Goal: Transaction & Acquisition: Purchase product/service

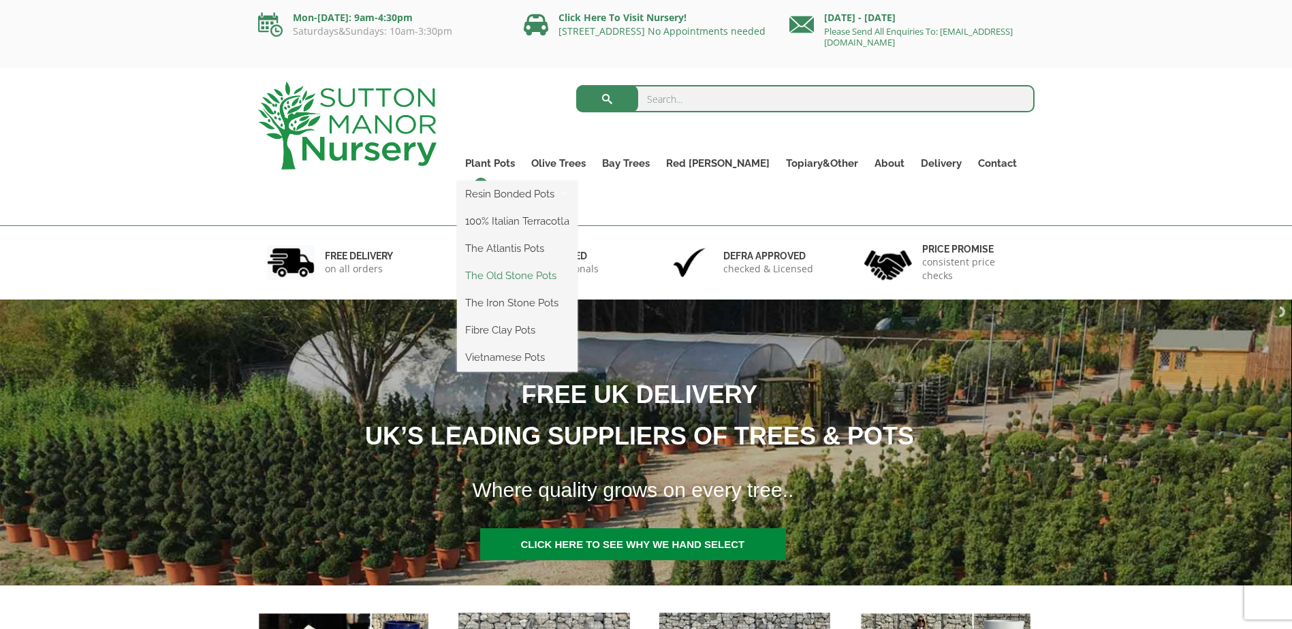
click at [522, 273] on link "The Old Stone Pots" at bounding box center [517, 276] width 121 height 20
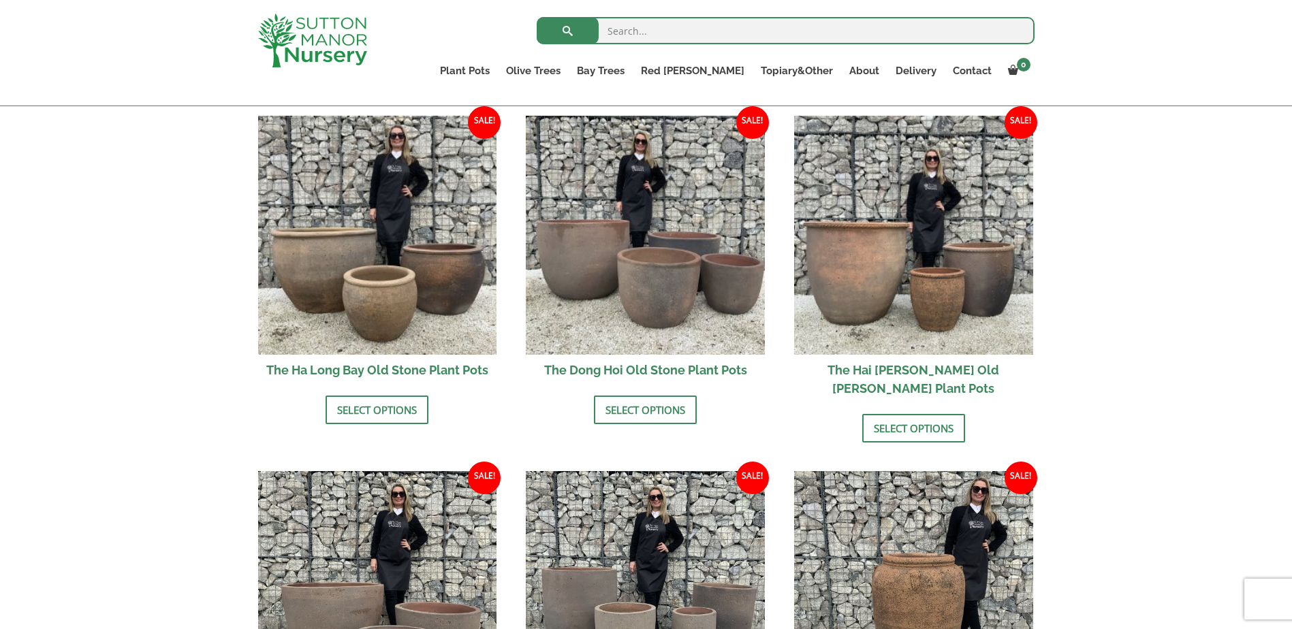
scroll to position [273, 0]
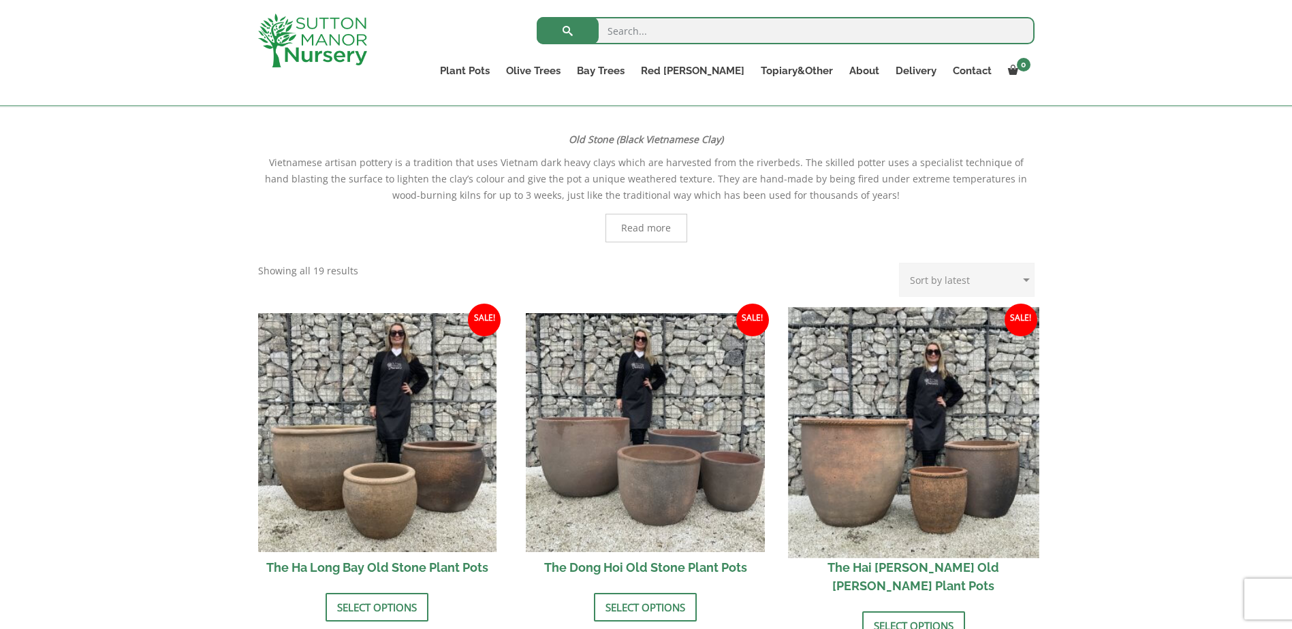
click at [886, 421] on img at bounding box center [913, 432] width 251 height 251
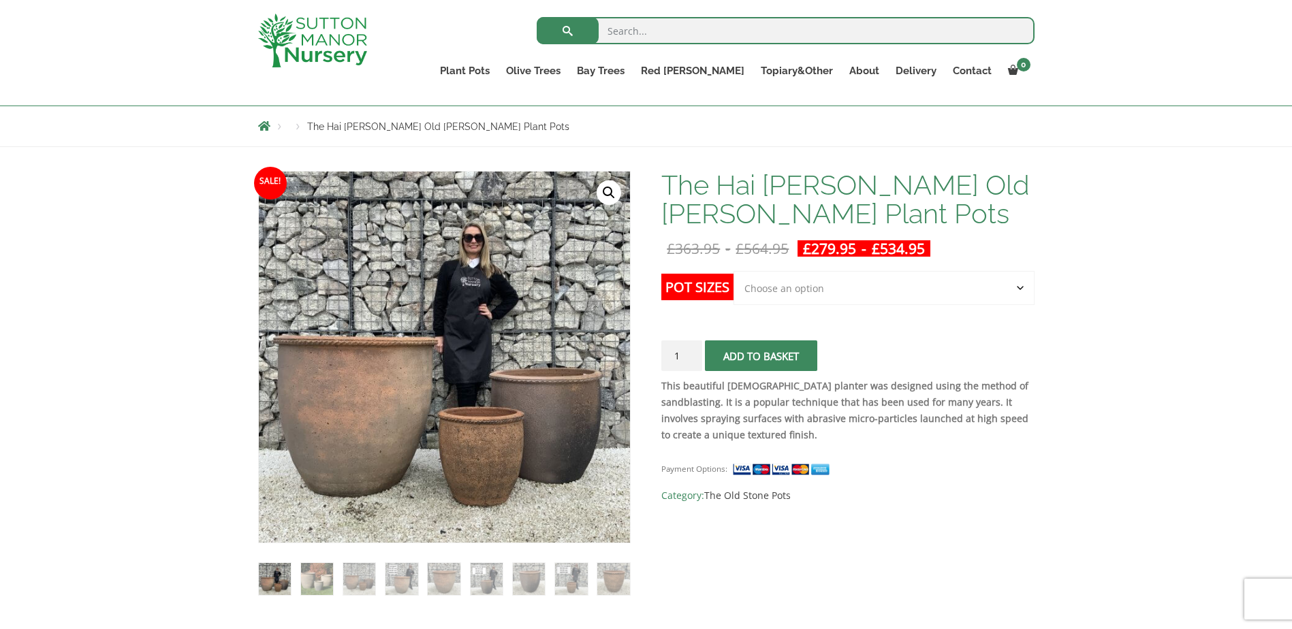
scroll to position [136, 0]
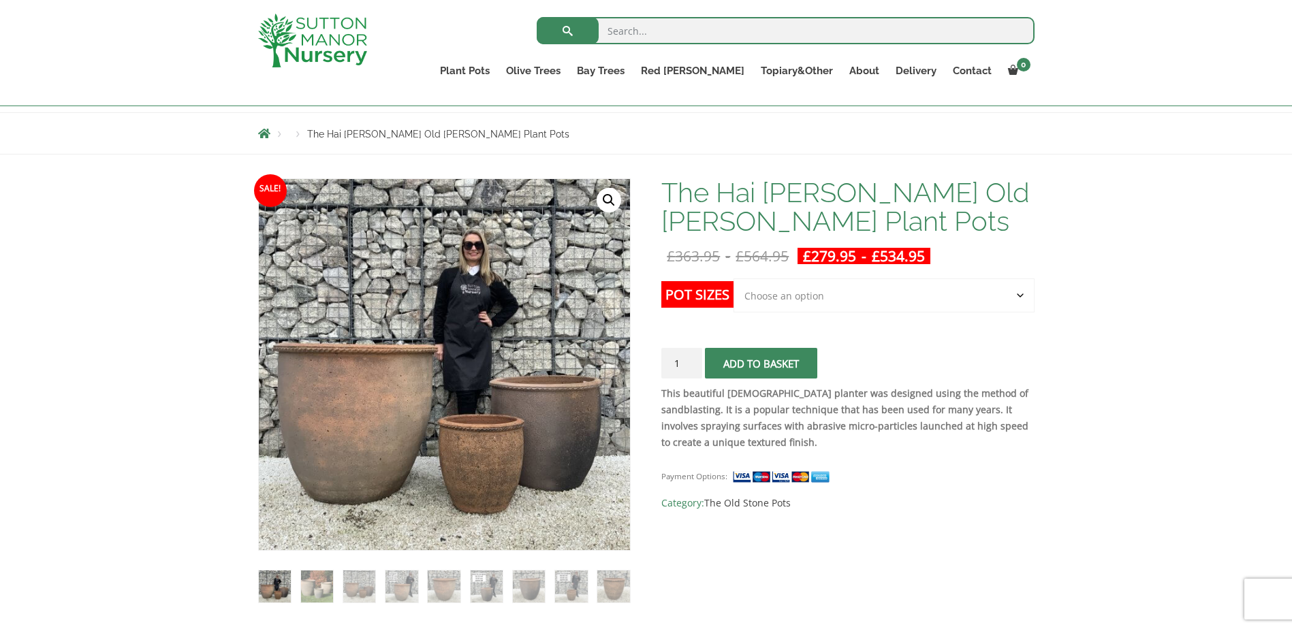
click at [1027, 302] on select "Choose an option Click here to buy the 3rd to Largest Pot In The Picture Click …" at bounding box center [884, 296] width 300 height 34
select select "Click here to buy the Largest pot In The Picture"
click at [734, 279] on select "Choose an option Click here to buy the 3rd to Largest Pot In The Picture Click …" at bounding box center [884, 296] width 300 height 34
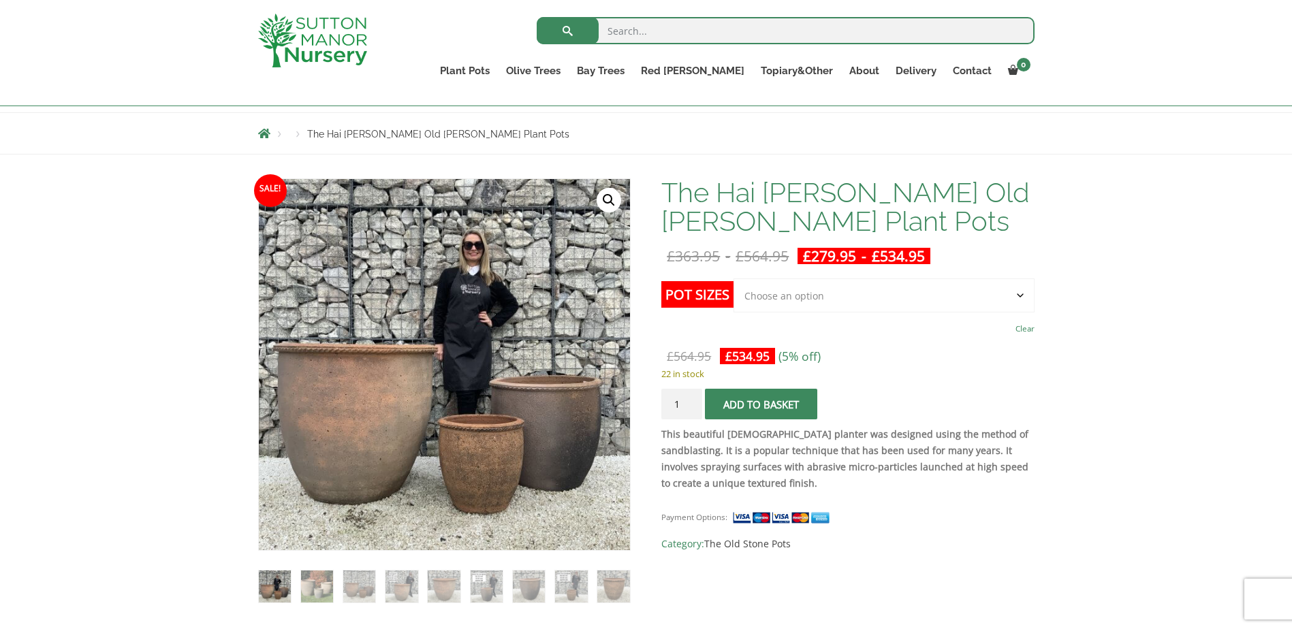
click at [904, 378] on p "22 in stock" at bounding box center [848, 374] width 373 height 16
